Goal: Task Accomplishment & Management: Use online tool/utility

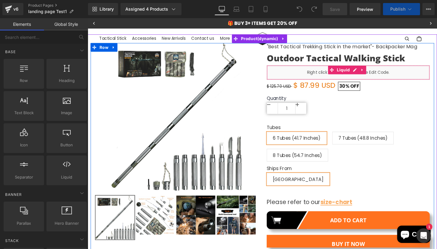
click at [390, 78] on div "Liquid" at bounding box center [361, 75] width 171 height 15
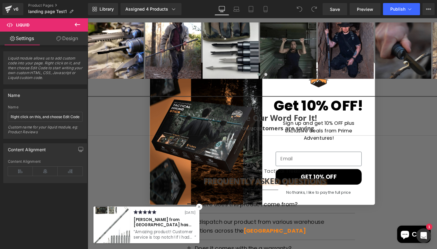
scroll to position [1088, 0]
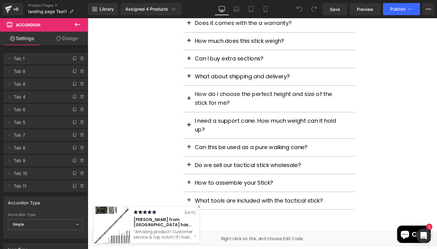
scroll to position [1324, 0]
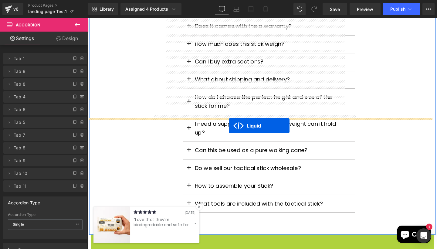
drag, startPoint x: 254, startPoint y: 128, endPoint x: 236, endPoint y: 131, distance: 17.9
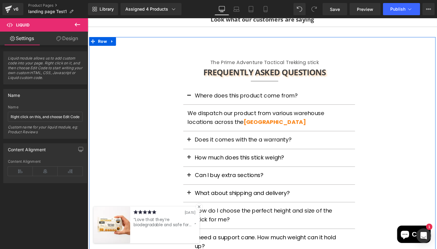
scroll to position [1204, 0]
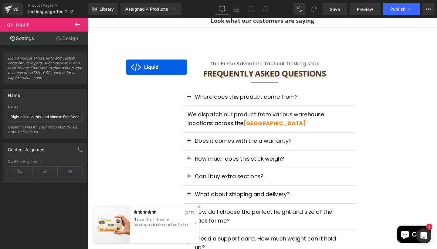
drag, startPoint x: 252, startPoint y: 251, endPoint x: 128, endPoint y: 69, distance: 219.2
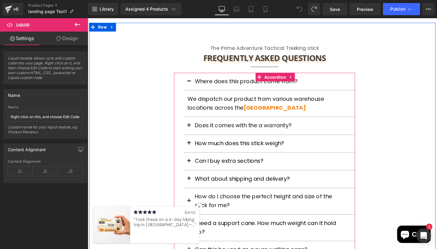
scroll to position [1218, 0]
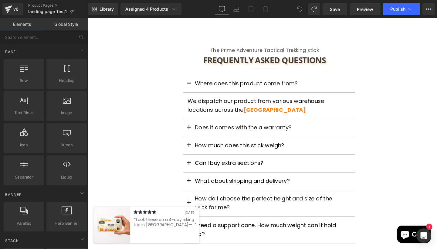
click at [204, 216] on icon at bounding box center [204, 216] width 3 height 3
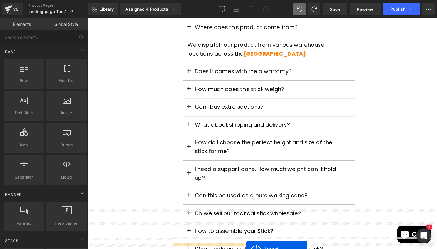
scroll to position [1299, 0]
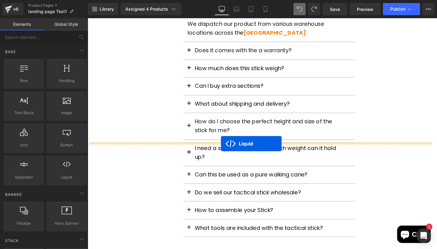
drag, startPoint x: 253, startPoint y: 236, endPoint x: 228, endPoint y: 150, distance: 89.5
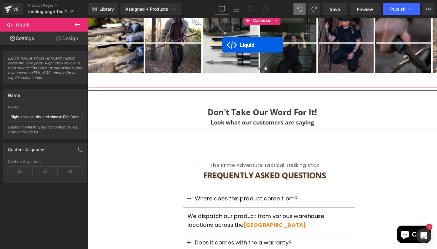
scroll to position [1097, 0]
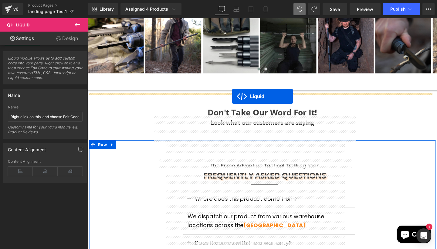
drag, startPoint x: 252, startPoint y: 84, endPoint x: 239, endPoint y: 100, distance: 20.8
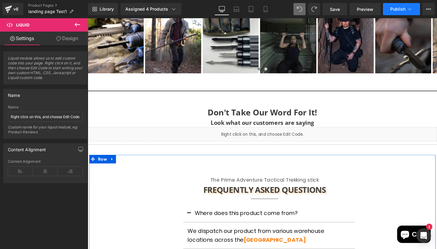
click at [392, 9] on span "Publish" at bounding box center [397, 9] width 15 height 5
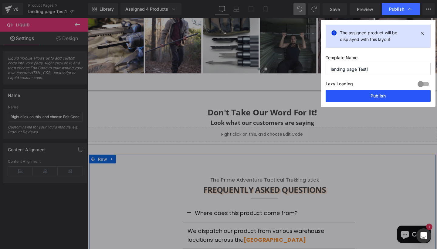
click at [364, 95] on button "Publish" at bounding box center [378, 96] width 105 height 12
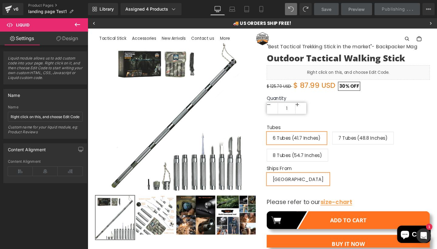
scroll to position [0, 0]
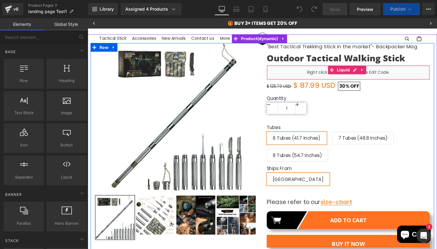
click at [319, 77] on div "Liquid" at bounding box center [361, 75] width 171 height 15
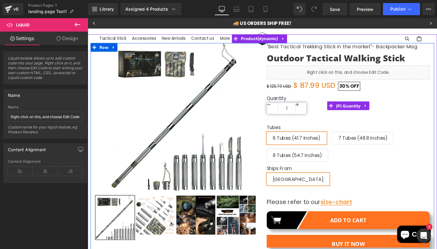
drag, startPoint x: 359, startPoint y: 106, endPoint x: 353, endPoint y: 101, distance: 8.2
click at [359, 106] on span "(P) Quantity" at bounding box center [361, 110] width 29 height 9
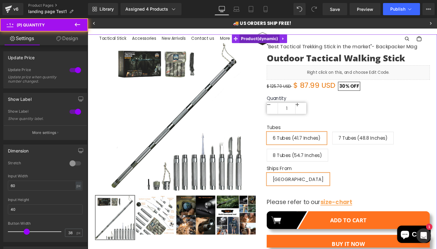
click at [275, 39] on span "Product" at bounding box center [268, 39] width 42 height 9
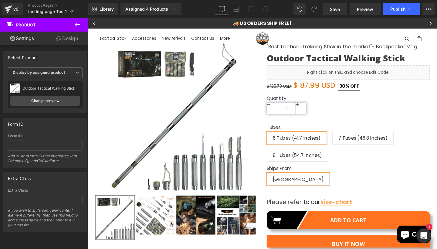
click at [79, 22] on icon at bounding box center [77, 24] width 7 height 7
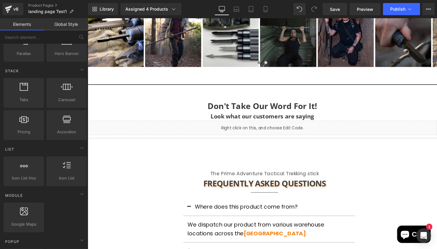
scroll to position [1102, 0]
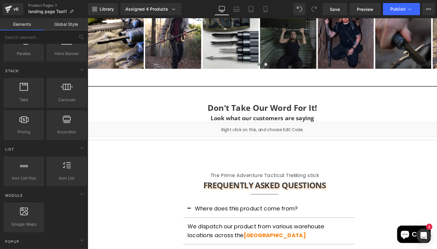
click at [288, 128] on div "Liquid" at bounding box center [271, 135] width 367 height 15
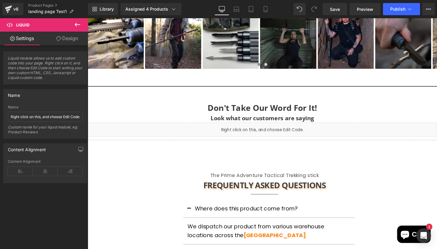
click at [51, 24] on span "Liquid" at bounding box center [36, 24] width 61 height 13
click at [74, 25] on icon at bounding box center [77, 24] width 7 height 7
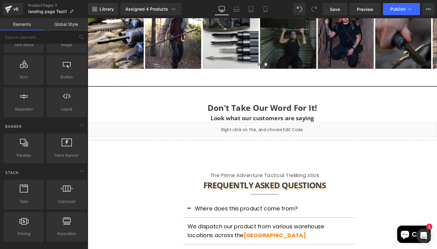
scroll to position [56, 0]
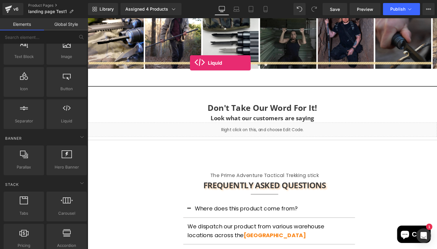
drag, startPoint x: 151, startPoint y: 130, endPoint x: 195, endPoint y: 65, distance: 77.7
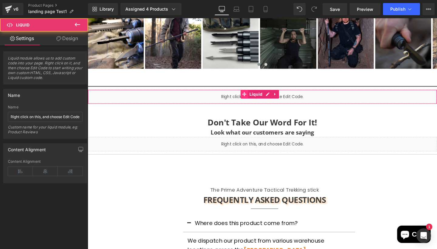
click at [255, 93] on span at bounding box center [252, 97] width 8 height 9
click at [234, 93] on div "Liquid" at bounding box center [271, 100] width 367 height 15
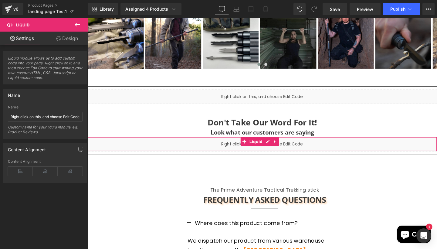
click at [227, 143] on div "Liquid" at bounding box center [271, 150] width 367 height 15
click at [261, 143] on span "Liquid" at bounding box center [264, 147] width 17 height 9
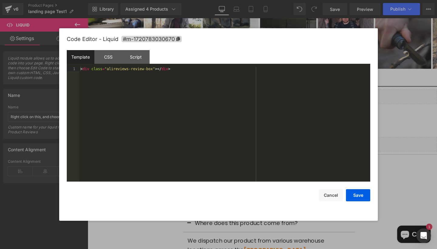
click at [277, 143] on div "Liquid" at bounding box center [271, 150] width 367 height 15
click at [115, 56] on div "CSS" at bounding box center [108, 57] width 28 height 14
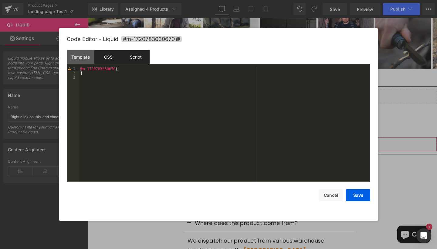
click at [137, 56] on div "Script" at bounding box center [136, 57] width 28 height 14
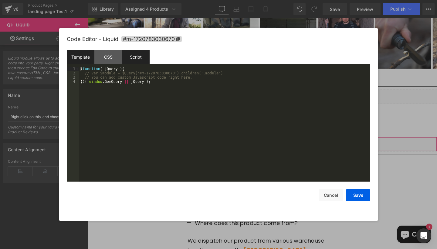
click at [85, 54] on div "Template" at bounding box center [81, 57] width 28 height 14
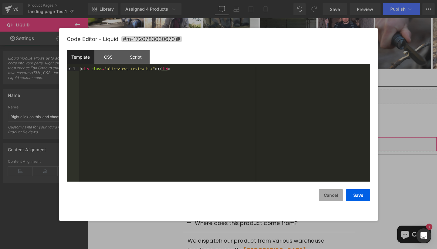
click at [332, 201] on button "Cancel" at bounding box center [331, 195] width 24 height 12
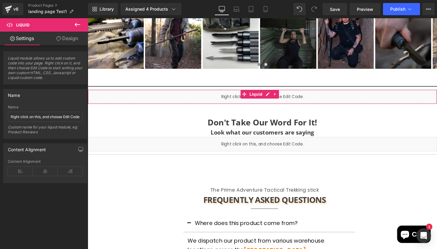
click at [265, 93] on span "Liquid" at bounding box center [264, 97] width 17 height 9
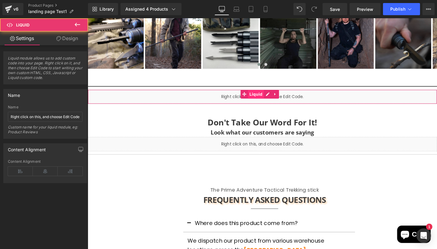
click at [263, 93] on span "Liquid" at bounding box center [264, 97] width 17 height 9
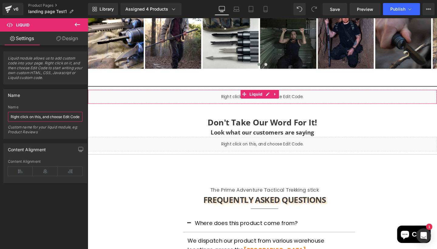
click at [55, 120] on input "Right click on this, and choose Edit Code." at bounding box center [45, 117] width 75 height 10
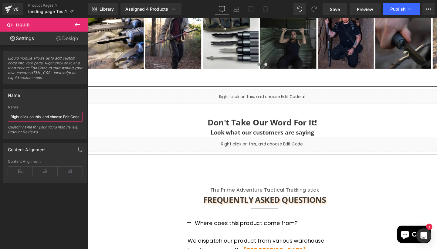
type input "Right click on this, and choose Edit Code.alie"
click at [21, 116] on input "Right click on this, and choose Edit Code.alie" at bounding box center [45, 117] width 75 height 10
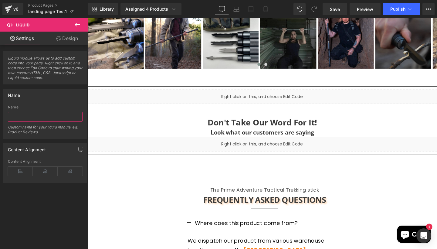
click at [21, 116] on input "text" at bounding box center [45, 117] width 75 height 10
click at [35, 106] on div "Name" at bounding box center [45, 107] width 75 height 4
click at [43, 126] on div "Custom name for your liquid module, eg: Product Reviews" at bounding box center [45, 132] width 75 height 14
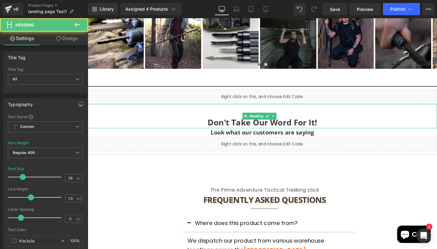
click at [255, 108] on div "Don't Take Our Word For It! Heading" at bounding box center [271, 120] width 367 height 25
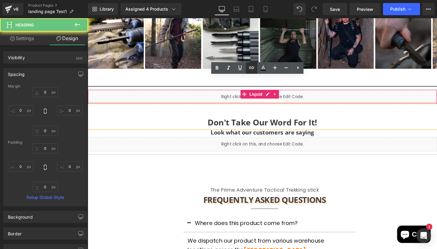
click at [248, 70] on link at bounding box center [252, 68] width 12 height 12
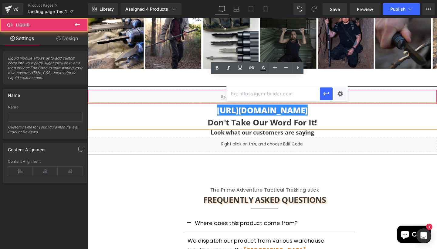
click at [342, 93] on div "Liquid" at bounding box center [271, 100] width 367 height 15
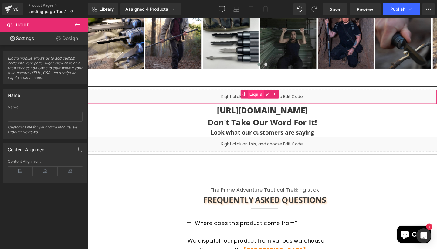
click at [267, 93] on span "Liquid" at bounding box center [264, 97] width 17 height 9
click at [49, 96] on div "Name" at bounding box center [45, 95] width 83 height 12
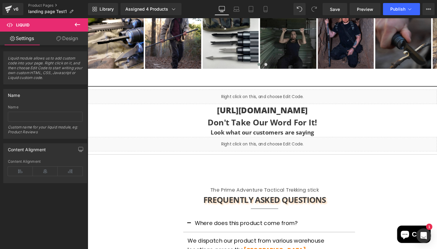
click at [76, 22] on icon at bounding box center [77, 24] width 7 height 7
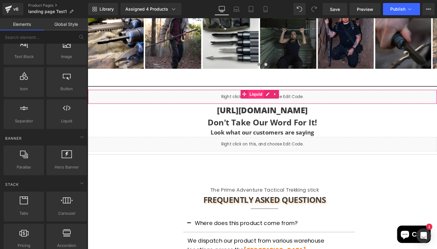
click at [258, 93] on span "Liquid" at bounding box center [264, 97] width 17 height 9
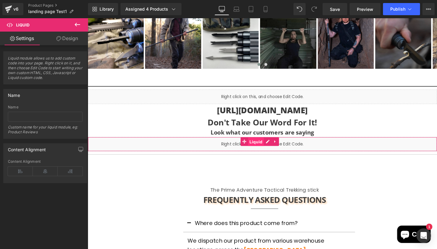
click at [266, 143] on span "Liquid" at bounding box center [264, 147] width 17 height 9
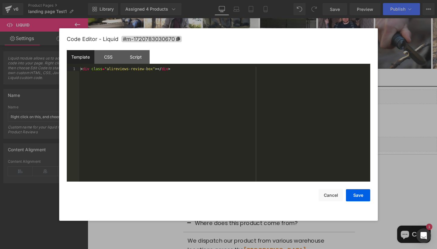
click at [275, 143] on div "Liquid" at bounding box center [271, 150] width 367 height 15
click at [327, 197] on button "Cancel" at bounding box center [331, 195] width 24 height 12
click at [277, 93] on div "Liquid" at bounding box center [271, 100] width 367 height 15
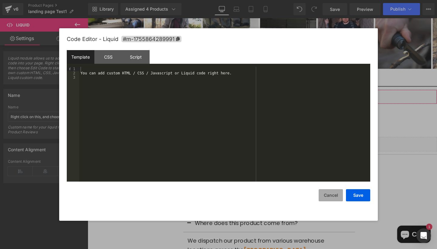
click at [327, 197] on button "Cancel" at bounding box center [331, 195] width 24 height 12
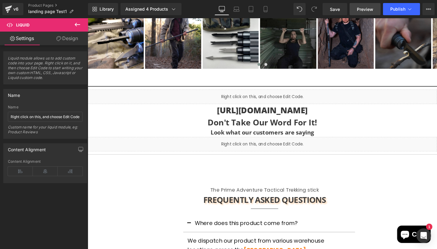
click at [355, 12] on link "Preview" at bounding box center [364, 9] width 31 height 12
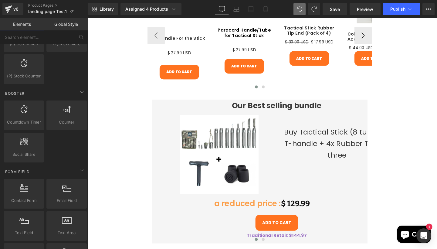
scroll to position [522, 0]
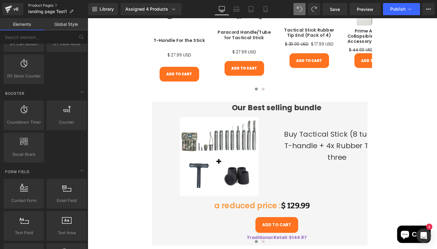
click at [42, 5] on link "Product Pages" at bounding box center [58, 5] width 60 height 5
